Goal: Task Accomplishment & Management: Use online tool/utility

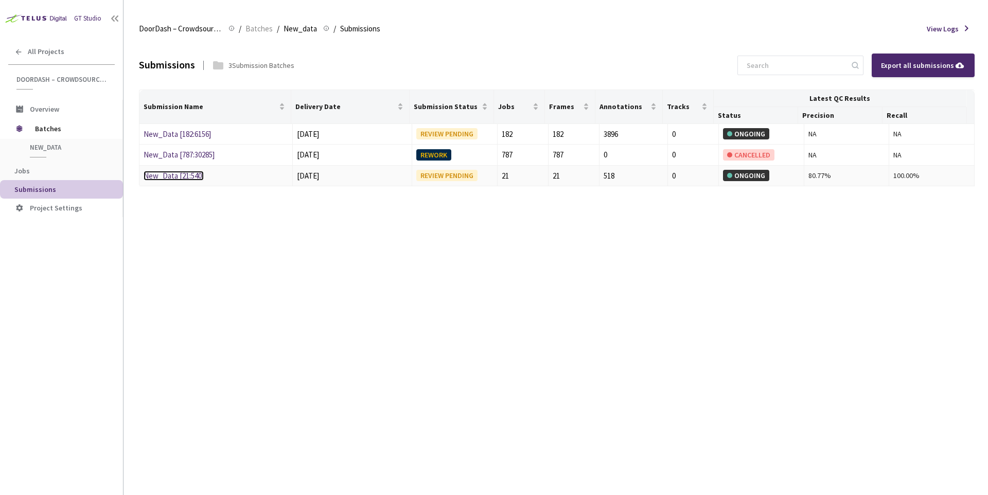
click at [188, 175] on link "New_Data [21:540]" at bounding box center [174, 176] width 60 height 10
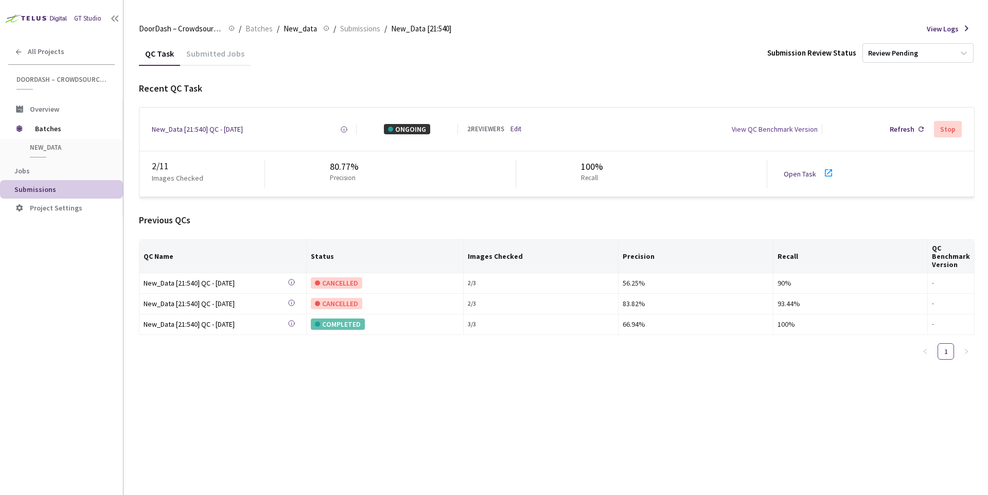
click at [206, 56] on div "Submitted Jobs" at bounding box center [215, 56] width 70 height 17
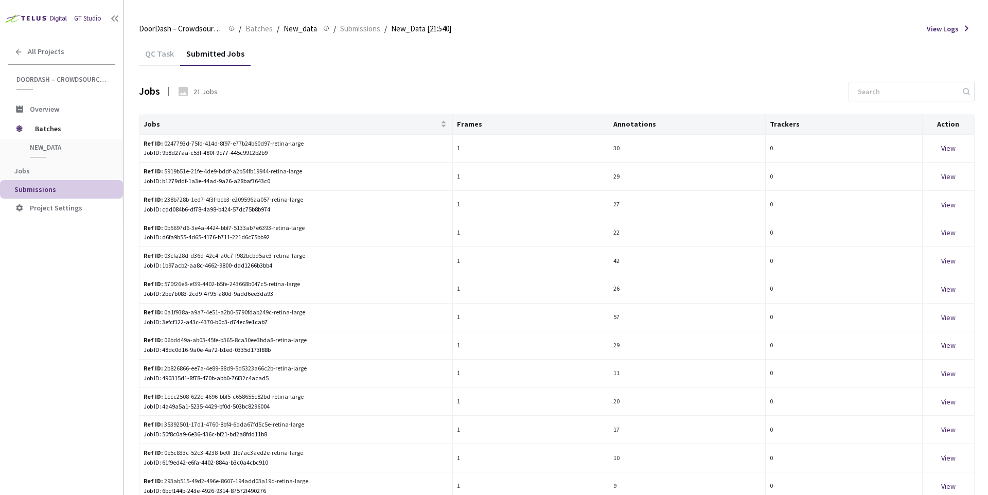
click at [159, 59] on div "QC Task" at bounding box center [159, 56] width 41 height 17
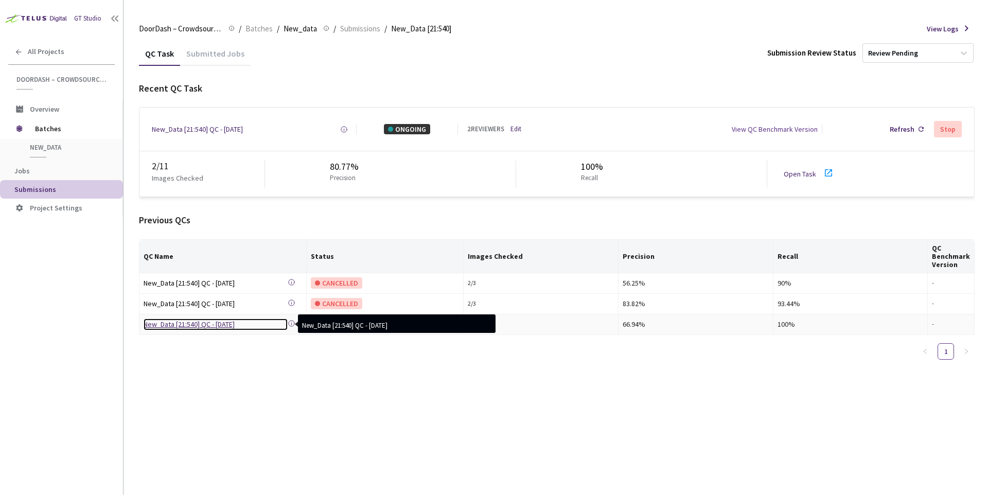
click at [225, 327] on div "New_Data [21:540] QC - [DATE]" at bounding box center [216, 324] width 144 height 11
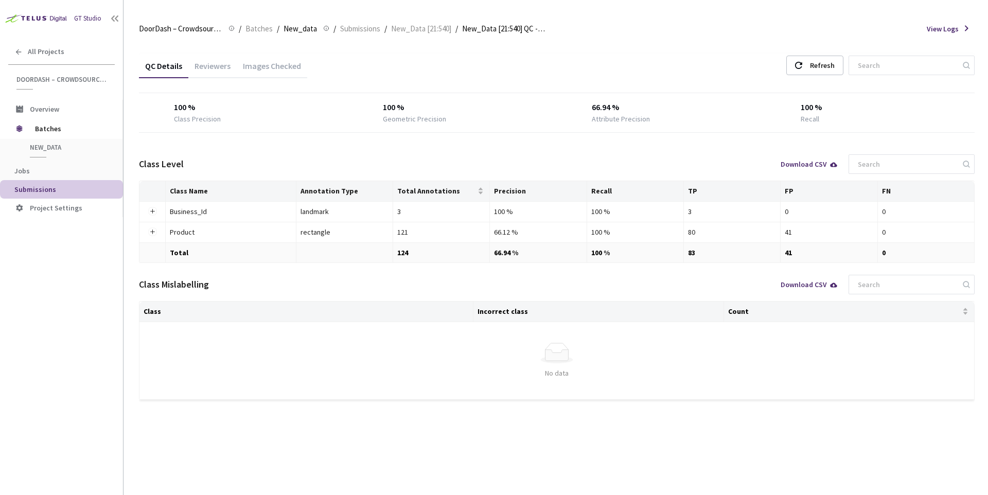
click at [299, 68] on div "Images Checked" at bounding box center [272, 69] width 70 height 17
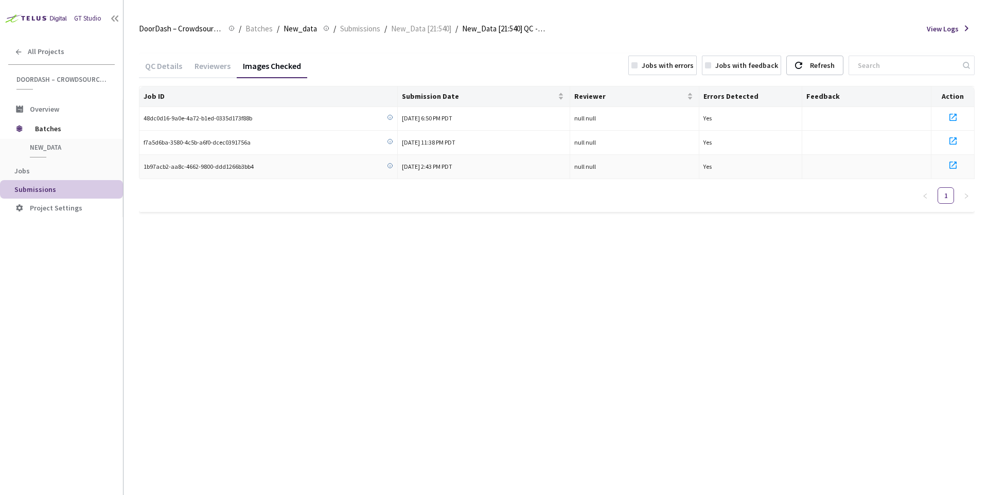
click at [952, 165] on icon at bounding box center [953, 165] width 12 height 12
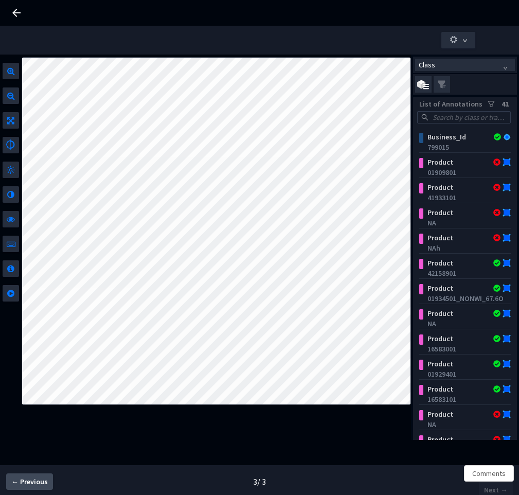
click at [45, 484] on span "← Previous" at bounding box center [29, 481] width 37 height 11
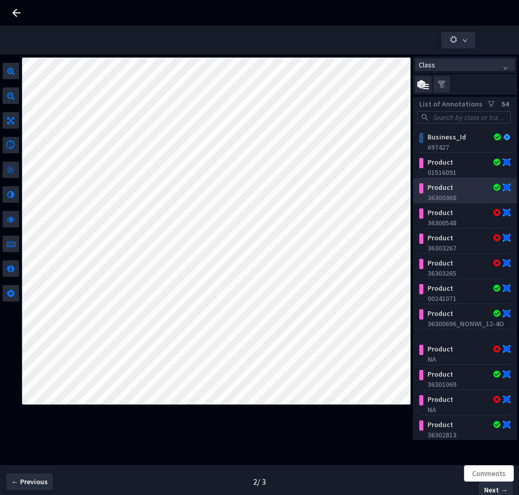
click at [443, 192] on div "Product" at bounding box center [458, 187] width 70 height 10
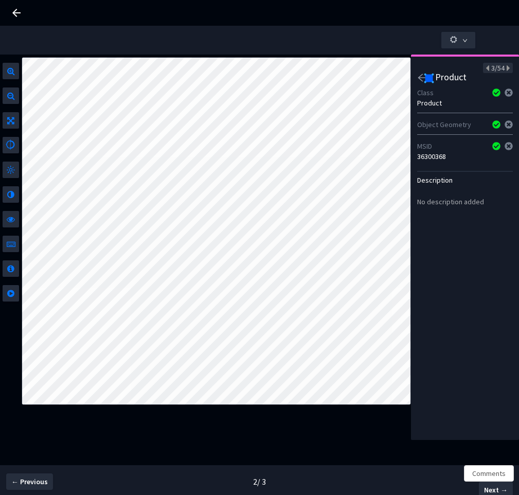
click at [424, 75] on img at bounding box center [429, 78] width 10 height 10
click at [419, 79] on icon "arrow-left" at bounding box center [421, 77] width 9 height 9
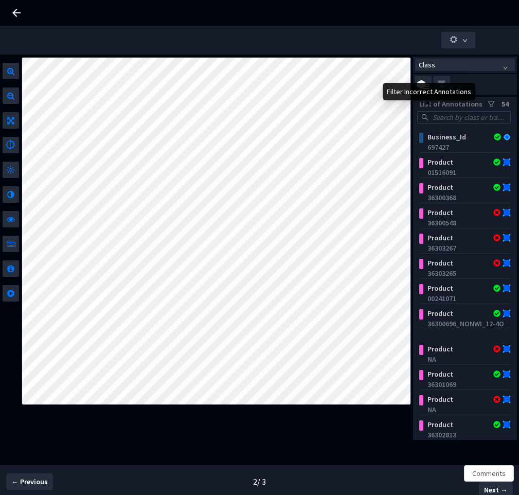
click at [488, 108] on icon "filter" at bounding box center [491, 103] width 7 height 7
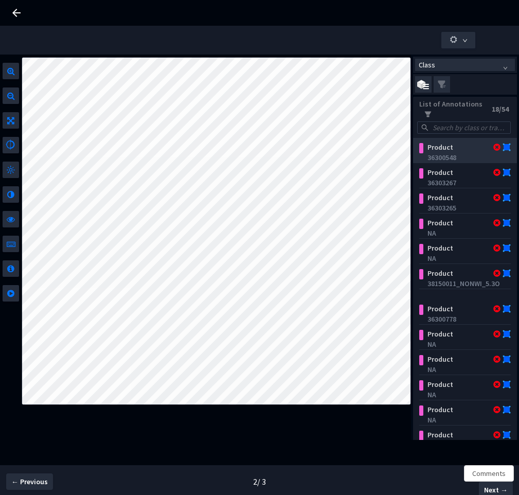
click at [447, 156] on div "36300548" at bounding box center [467, 157] width 80 height 10
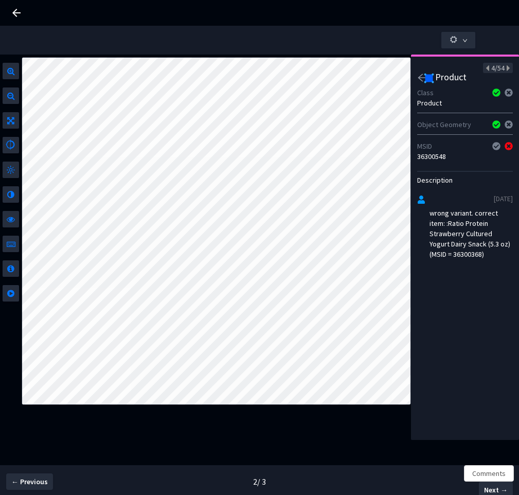
click at [435, 154] on div "36300548" at bounding box center [465, 156] width 96 height 10
copy div "36300548"
click at [472, 256] on div "wrong variant. correct item: :Ratio Protein Strawberry Cultured Yogurt Dairy Sn…" at bounding box center [471, 233] width 83 height 51
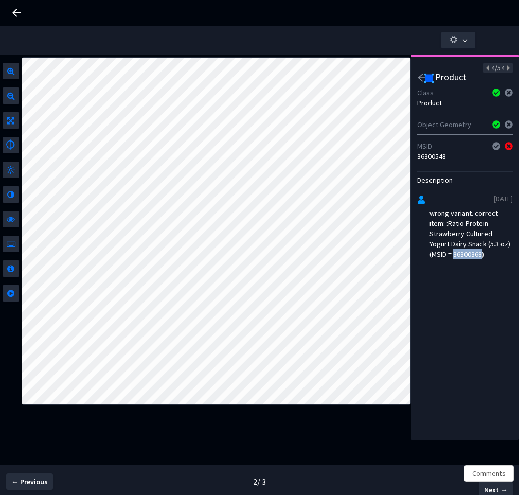
copy div "36300368"
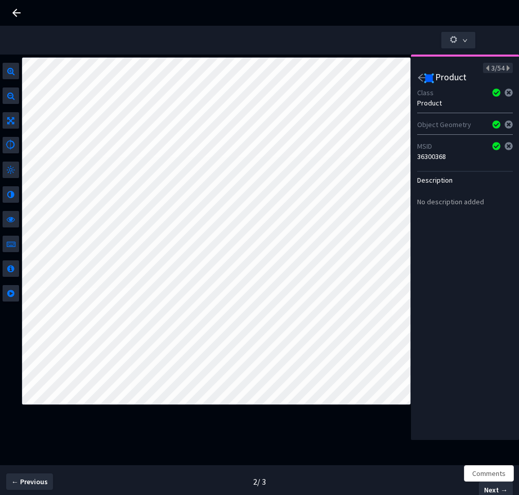
click at [436, 160] on div "36300368" at bounding box center [465, 156] width 96 height 10
copy div "36300368"
click at [490, 486] on span "Next →" at bounding box center [496, 490] width 24 height 11
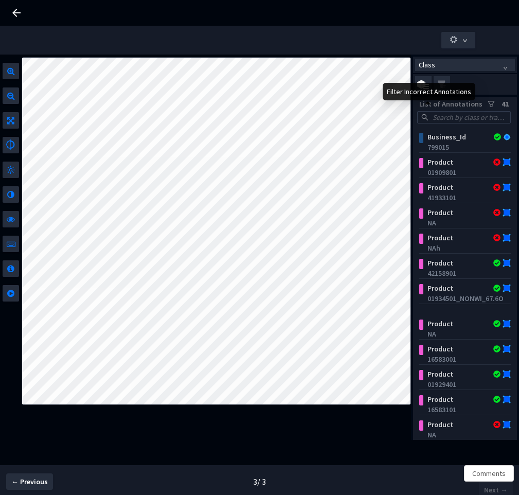
click at [488, 108] on icon "filter" at bounding box center [491, 103] width 7 height 7
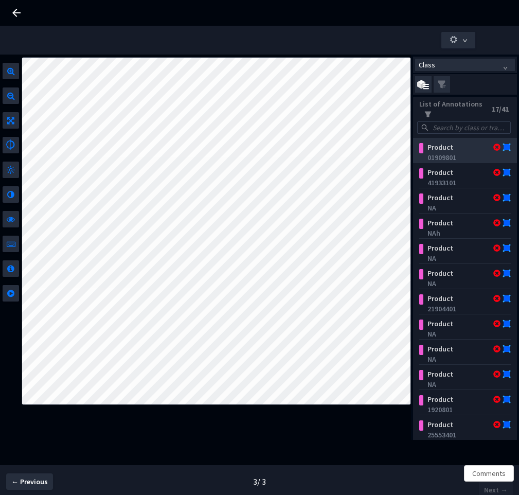
click at [445, 154] on div "01909801" at bounding box center [467, 157] width 80 height 10
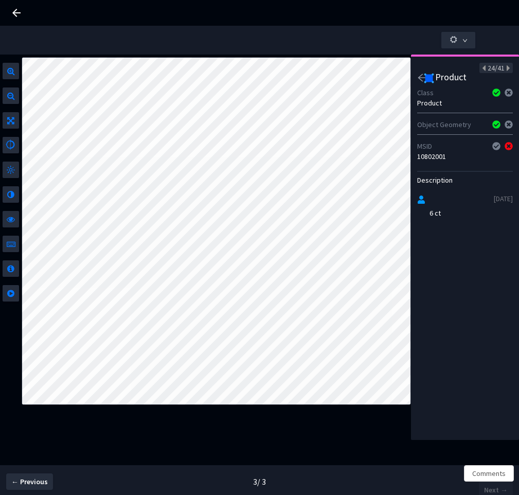
click at [433, 158] on div "10802001" at bounding box center [465, 156] width 96 height 10
copy div "10802001"
click at [41, 482] on span "← Previous" at bounding box center [29, 481] width 37 height 11
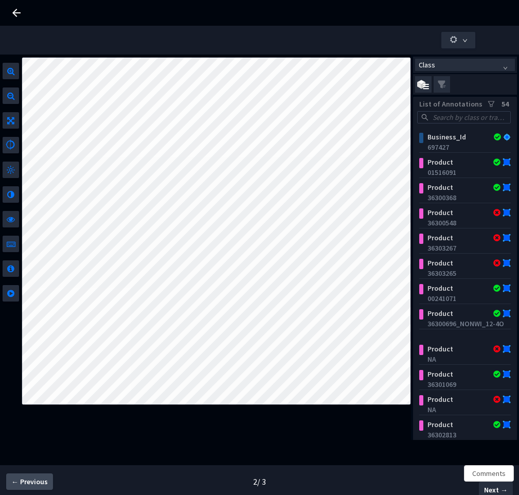
click at [19, 478] on span "← Previous" at bounding box center [29, 481] width 37 height 11
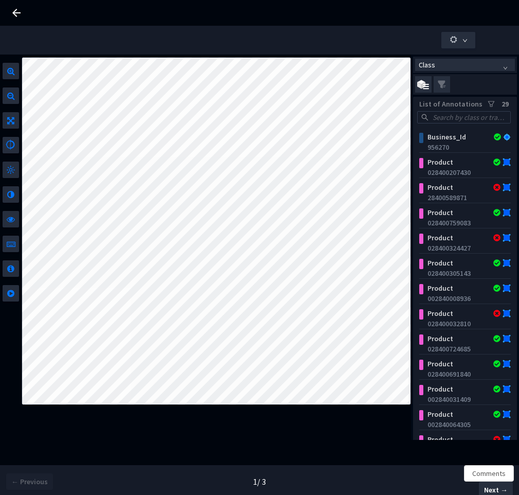
click at [16, 17] on icon at bounding box center [16, 13] width 12 height 12
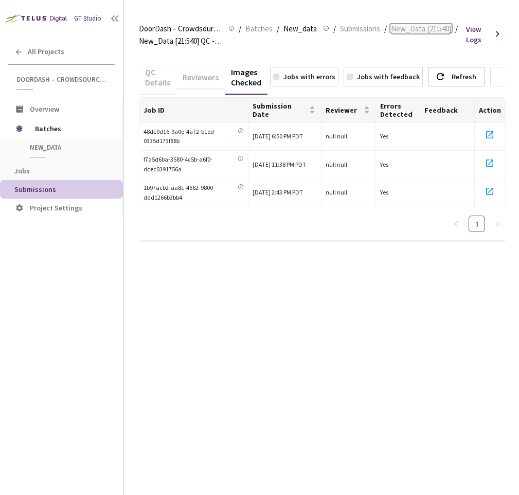
click at [440, 30] on span "New_Data [21:540]" at bounding box center [421, 29] width 60 height 12
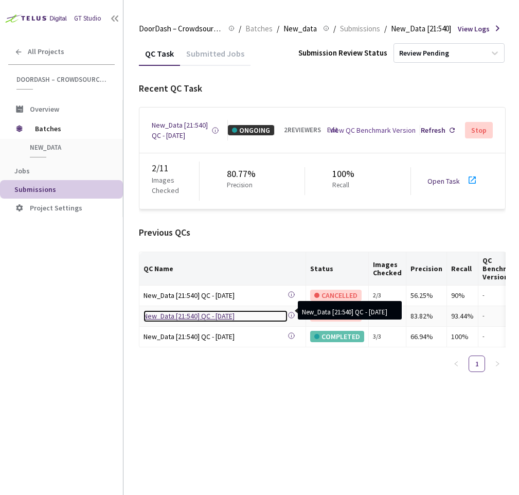
click at [228, 311] on div "New_Data [21:540] QC - [DATE]" at bounding box center [216, 315] width 144 height 11
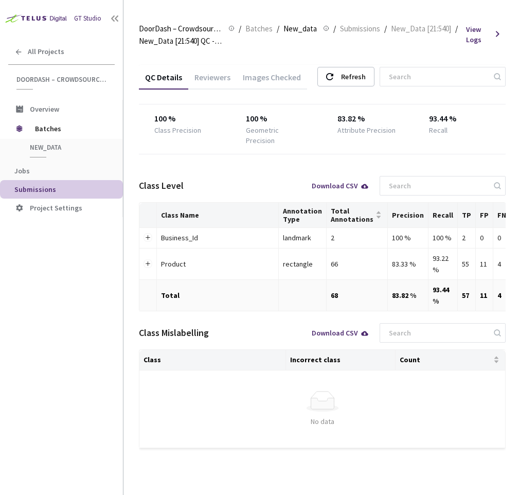
click at [261, 80] on div "Images Checked" at bounding box center [272, 80] width 70 height 17
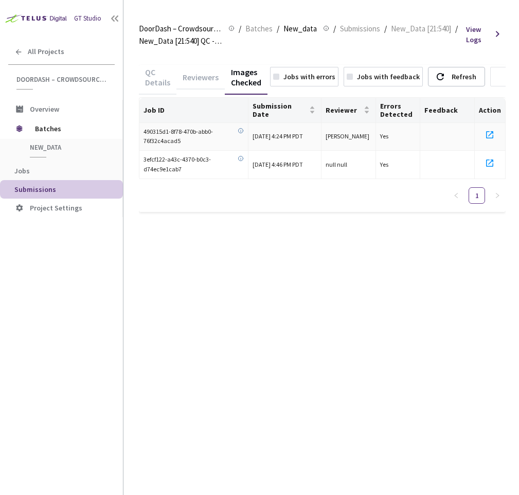
click at [491, 131] on icon at bounding box center [490, 135] width 12 height 12
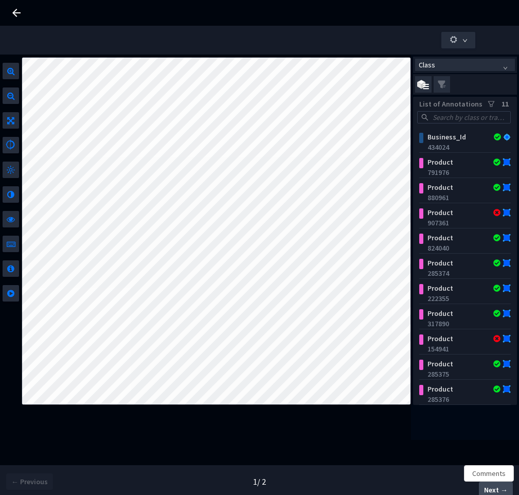
click at [494, 489] on span "Next →" at bounding box center [496, 490] width 24 height 11
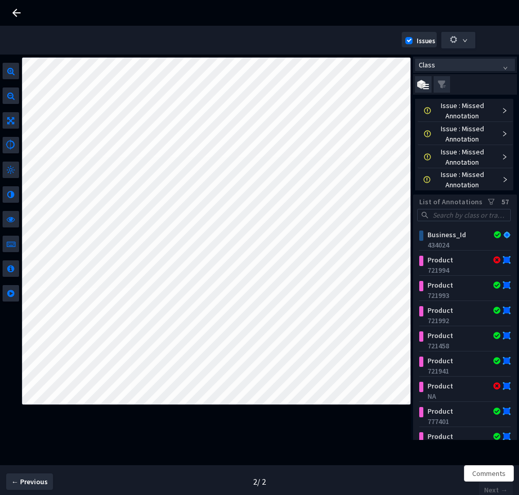
scroll to position [415, 0]
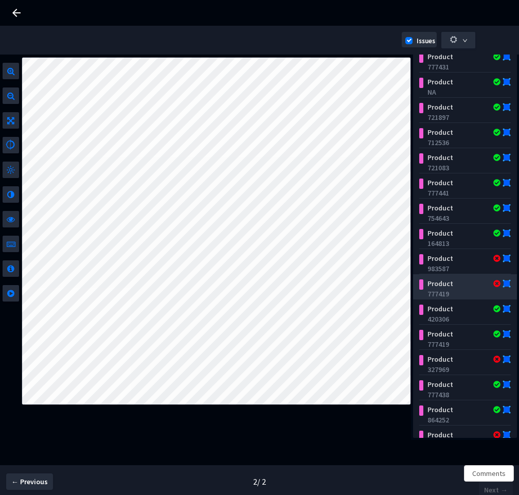
click at [443, 285] on div "Product" at bounding box center [458, 283] width 70 height 10
